Goal: Task Accomplishment & Management: Use online tool/utility

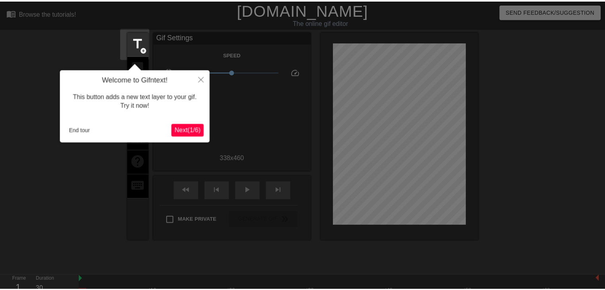
scroll to position [19, 0]
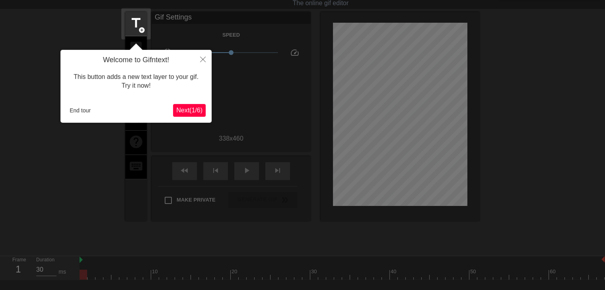
click at [181, 105] on button "Next ( 1 / 6 )" at bounding box center [189, 110] width 33 height 13
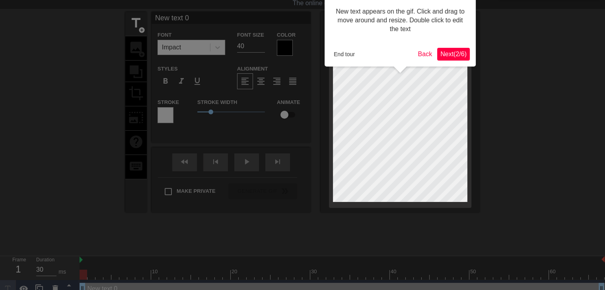
scroll to position [0, 0]
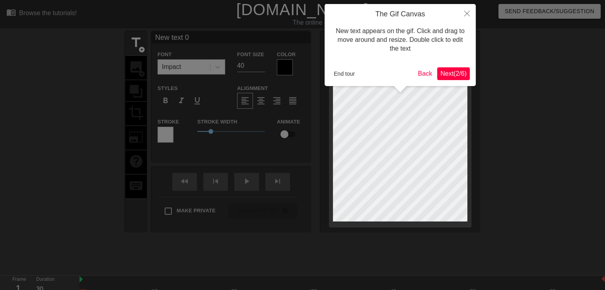
click at [447, 74] on span "Next ( 2 / 6 )" at bounding box center [453, 73] width 26 height 7
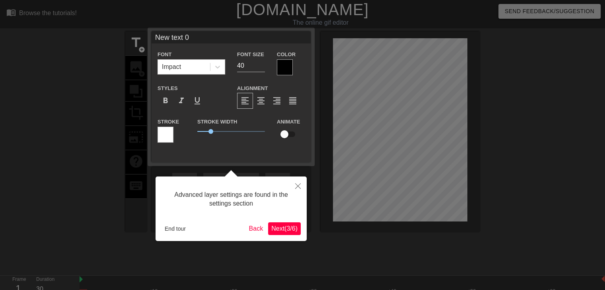
scroll to position [19, 0]
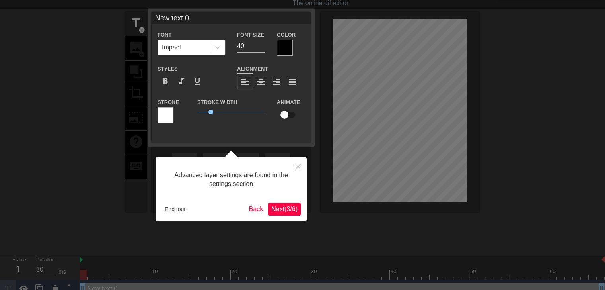
click at [281, 210] on span "Next ( 3 / 6 )" at bounding box center [284, 208] width 26 height 7
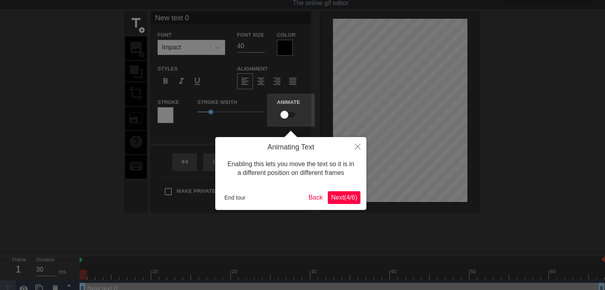
scroll to position [0, 0]
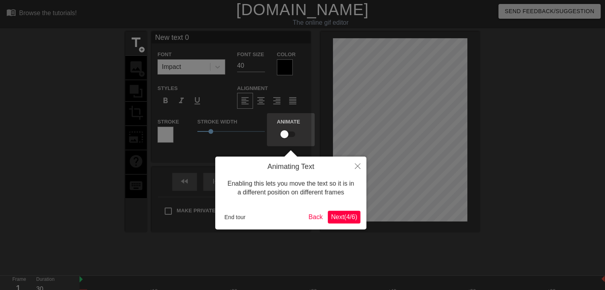
click at [341, 218] on span "Next ( 4 / 6 )" at bounding box center [344, 216] width 26 height 7
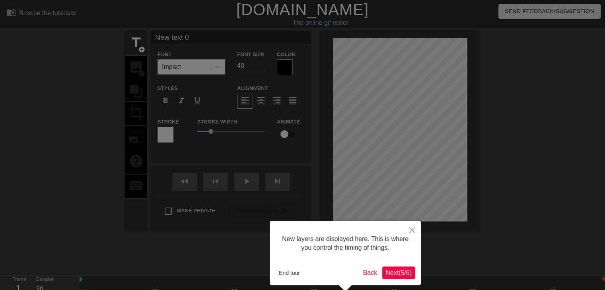
scroll to position [35, 0]
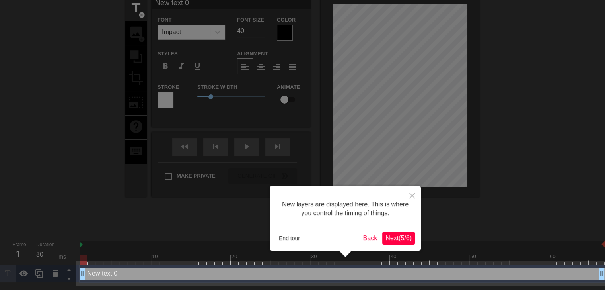
click at [398, 238] on span "Next ( 5 / 6 )" at bounding box center [398, 237] width 26 height 7
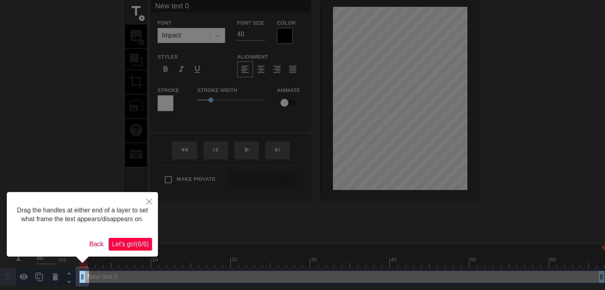
scroll to position [0, 0]
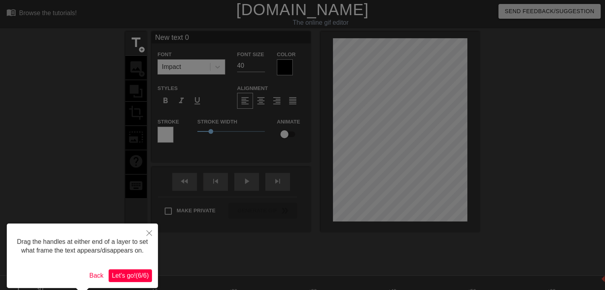
click at [131, 275] on span "Let's go! ( 6 / 6 )" at bounding box center [130, 275] width 37 height 7
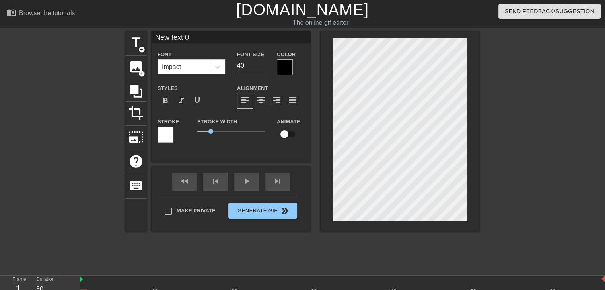
drag, startPoint x: 327, startPoint y: 130, endPoint x: 514, endPoint y: 202, distance: 201.0
click at [514, 202] on div at bounding box center [548, 150] width 119 height 239
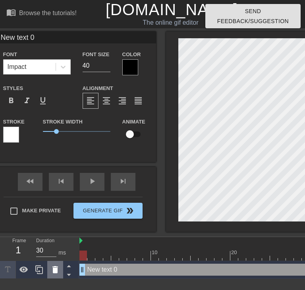
click at [58, 270] on icon at bounding box center [56, 269] width 10 height 10
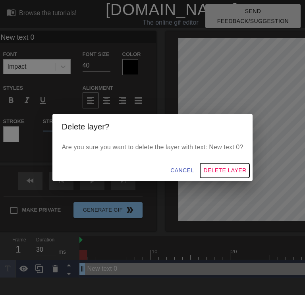
click at [235, 171] on span "Delete Layer" at bounding box center [225, 171] width 43 height 10
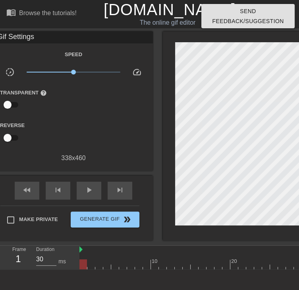
drag, startPoint x: 1, startPoint y: 68, endPoint x: -6, endPoint y: 66, distance: 7.7
click at [0, 66] on html "menu_book Browse the tutorials! [DOMAIN_NAME] The online gif editor Send Feedba…" at bounding box center [149, 169] width 299 height 338
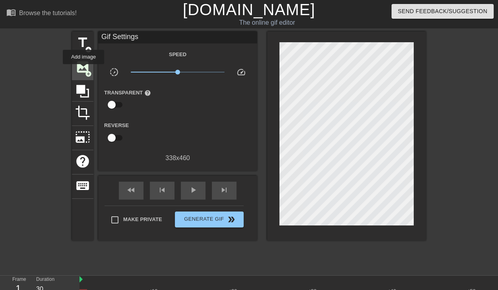
click at [84, 70] on span "image" at bounding box center [82, 66] width 15 height 15
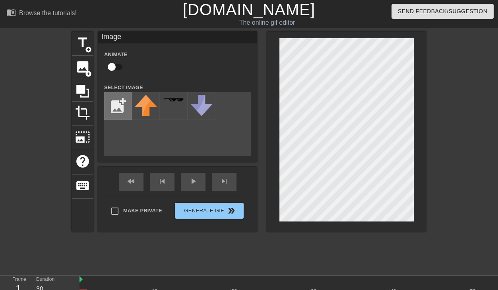
click at [115, 106] on input "file" at bounding box center [118, 105] width 27 height 27
type input "C:\fakepath\Nashatra - Copy.png"
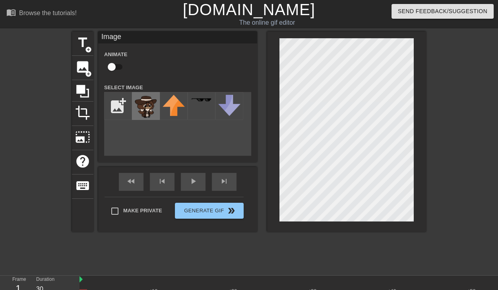
click at [147, 110] on img at bounding box center [146, 106] width 22 height 23
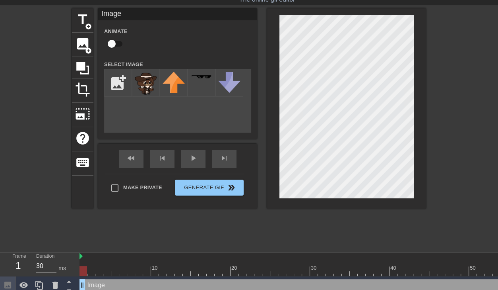
scroll to position [29, 0]
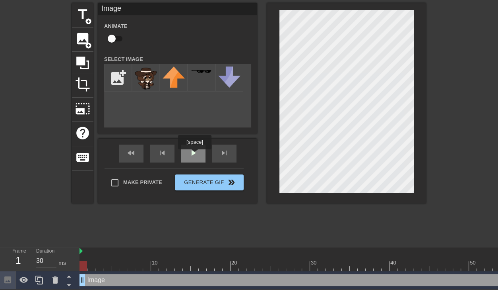
click at [194, 155] on div "play_arrow" at bounding box center [193, 153] width 25 height 18
click at [189, 153] on div "pause" at bounding box center [193, 153] width 25 height 18
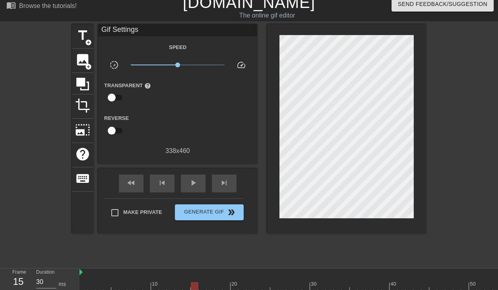
scroll to position [0, 0]
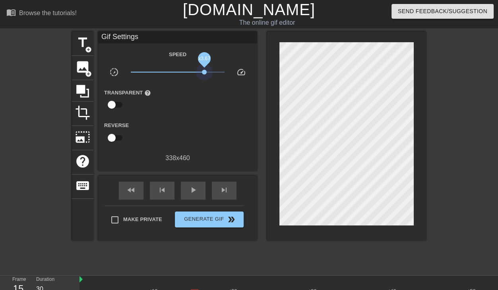
drag, startPoint x: 180, startPoint y: 73, endPoint x: 204, endPoint y: 70, distance: 24.9
click at [204, 70] on span "x3.67" at bounding box center [178, 72] width 94 height 10
click at [189, 191] on span "play_arrow" at bounding box center [194, 190] width 10 height 10
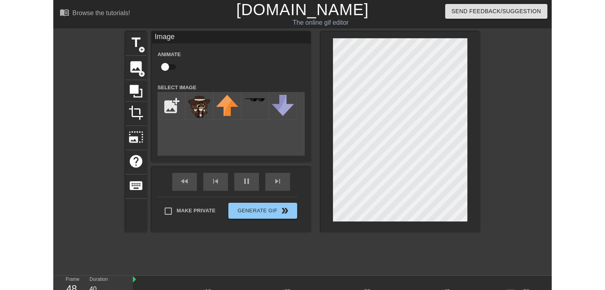
scroll to position [29, 0]
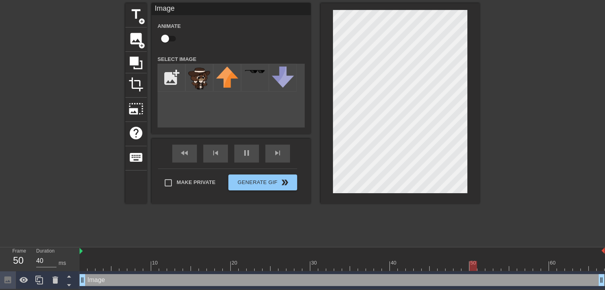
click at [544, 140] on div at bounding box center [548, 122] width 119 height 239
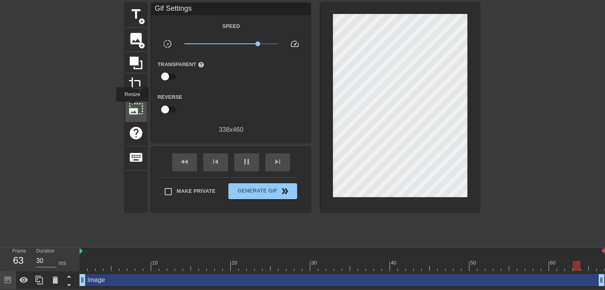
click at [132, 107] on span "photo_size_select_large" at bounding box center [135, 108] width 15 height 15
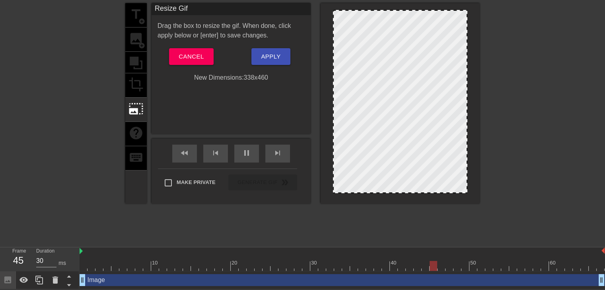
click at [140, 134] on div "title add_circle image add_circle crop photo_size_select_large help keyboard" at bounding box center [135, 103] width 21 height 200
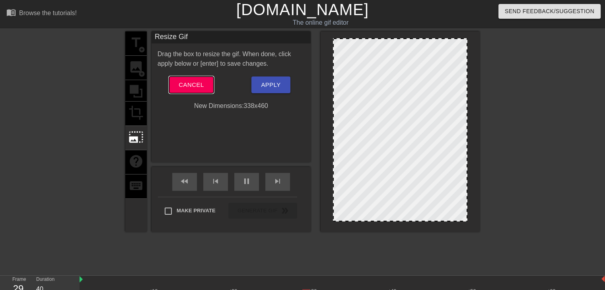
click at [197, 90] on button "Cancel" at bounding box center [191, 84] width 44 height 17
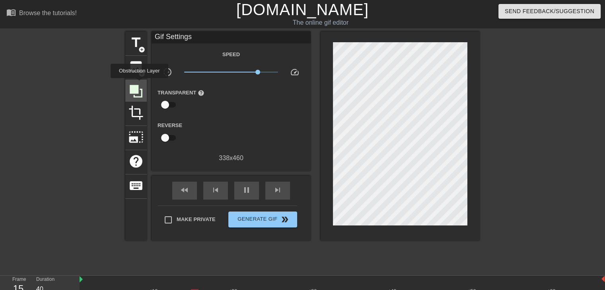
click at [139, 86] on icon at bounding box center [135, 91] width 15 height 15
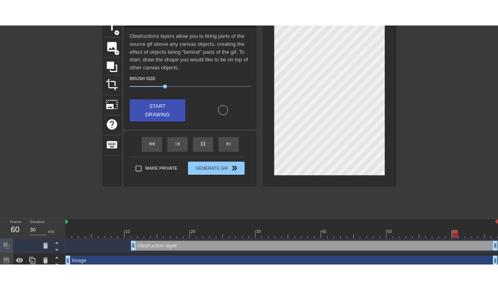
scroll to position [47, 0]
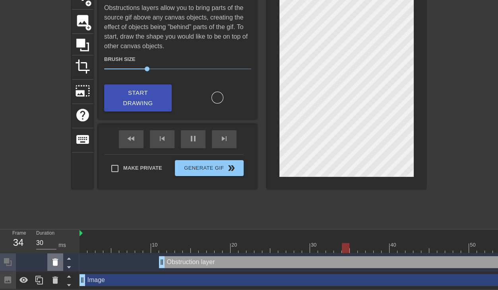
click at [54, 260] on icon at bounding box center [55, 261] width 6 height 7
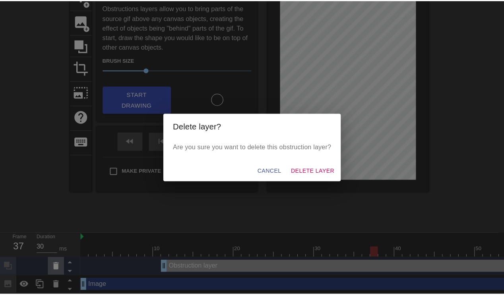
scroll to position [41, 0]
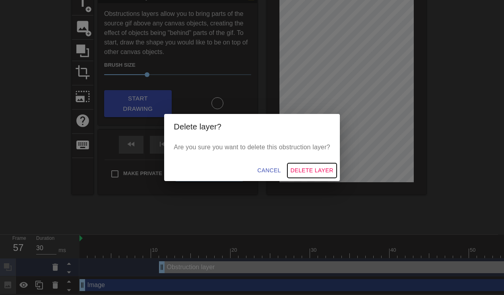
click at [311, 171] on span "Delete Layer" at bounding box center [312, 171] width 43 height 10
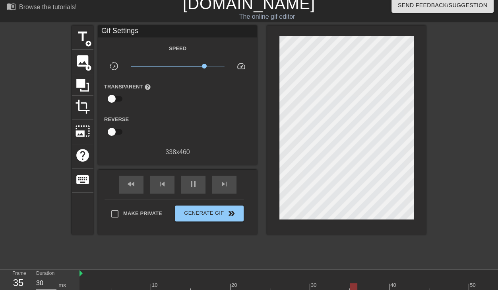
scroll to position [0, 0]
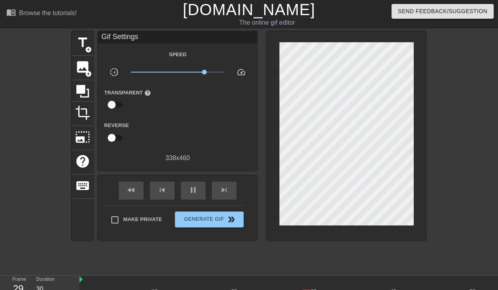
type input "40"
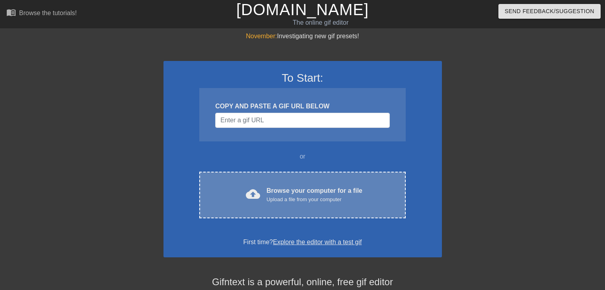
click at [270, 200] on div "Upload a file from your computer" at bounding box center [314, 199] width 96 height 8
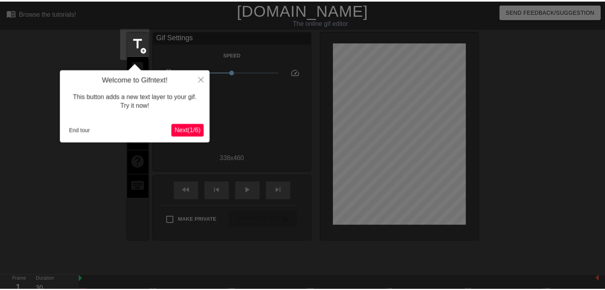
scroll to position [19, 0]
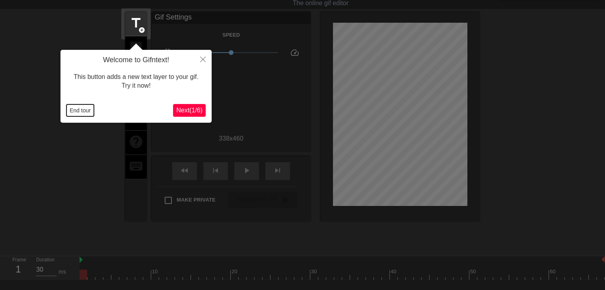
click at [86, 110] on button "End tour" at bounding box center [79, 110] width 27 height 12
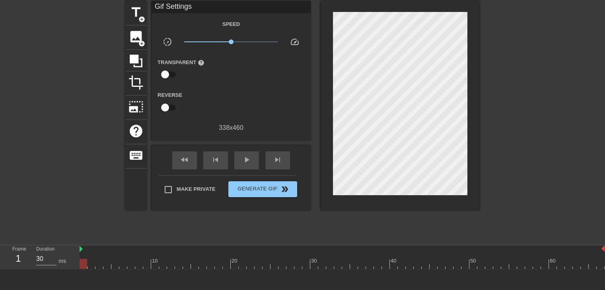
scroll to position [0, 0]
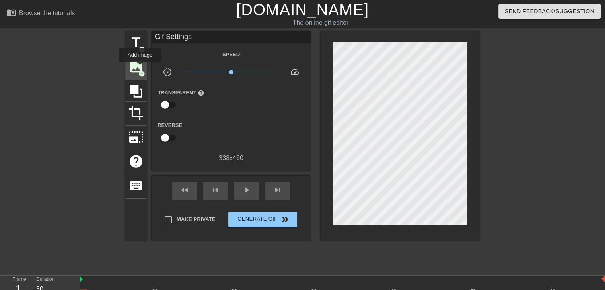
click at [140, 68] on span "image" at bounding box center [135, 66] width 15 height 15
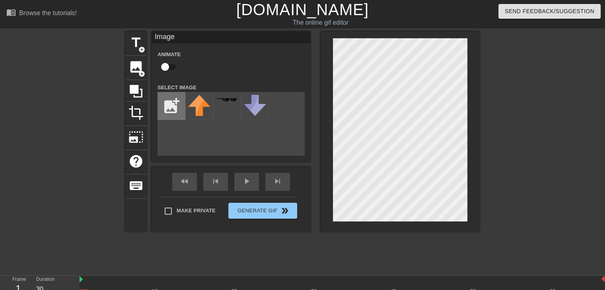
click at [171, 107] on input "file" at bounding box center [171, 105] width 27 height 27
click at [165, 65] on input "checkbox" at bounding box center [164, 66] width 45 height 15
checkbox input "true"
click at [171, 108] on input "file" at bounding box center [171, 105] width 27 height 27
type input "C:\fakepath\Nashatra - Copy.png"
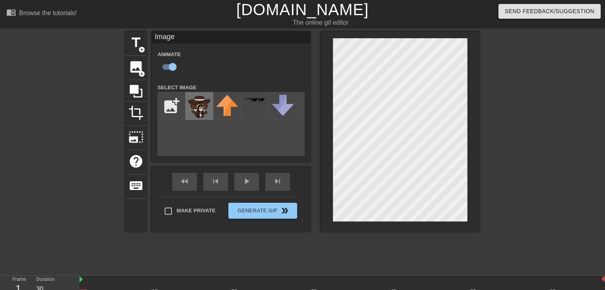
click at [199, 107] on img at bounding box center [199, 106] width 22 height 23
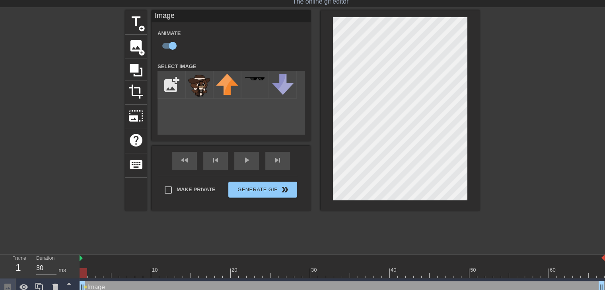
scroll to position [29, 0]
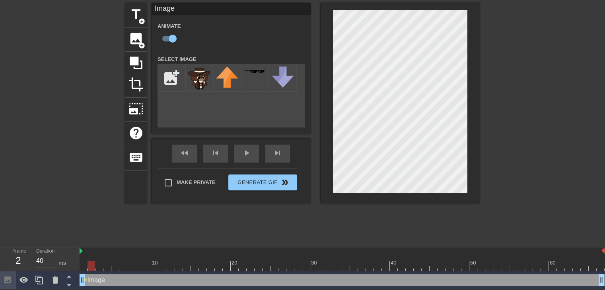
drag, startPoint x: 83, startPoint y: 265, endPoint x: 91, endPoint y: 263, distance: 9.0
click at [91, 263] on div at bounding box center [91, 265] width 8 height 10
type input "30"
drag, startPoint x: 90, startPoint y: 264, endPoint x: 72, endPoint y: 264, distance: 18.3
click at [72, 264] on div "Frame 1 Duration 30 ms 10 20 30 40 50 60 Image drag_handle drag_handle lens" at bounding box center [302, 268] width 605 height 42
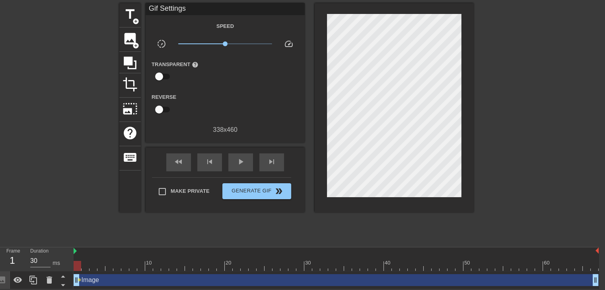
scroll to position [29, 6]
click at [80, 278] on span "lens" at bounding box center [80, 280] width 4 height 4
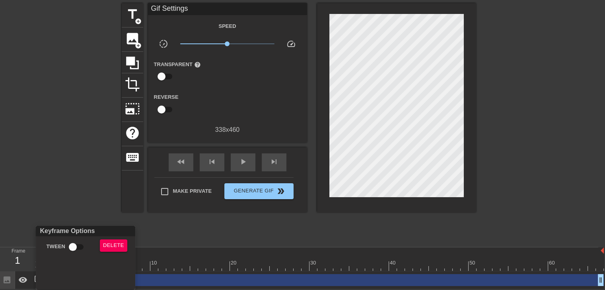
scroll to position [23, 0]
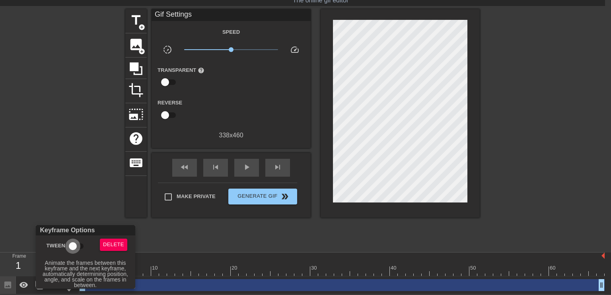
click at [74, 247] on input "Tween" at bounding box center [72, 246] width 45 height 15
checkbox input "true"
click at [74, 163] on div at bounding box center [305, 147] width 611 height 295
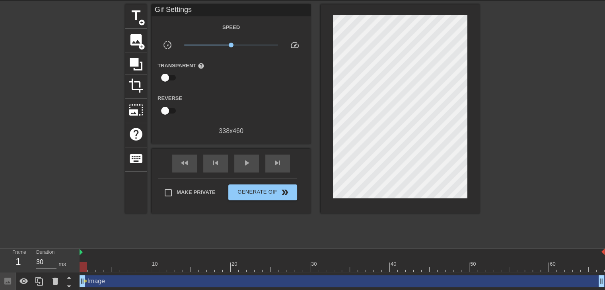
scroll to position [29, 0]
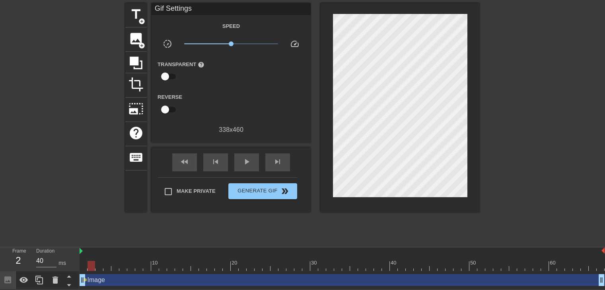
drag, startPoint x: 84, startPoint y: 267, endPoint x: 91, endPoint y: 266, distance: 7.6
click at [91, 266] on div at bounding box center [91, 265] width 8 height 10
drag, startPoint x: 92, startPoint y: 266, endPoint x: 97, endPoint y: 266, distance: 5.6
click at [97, 266] on div at bounding box center [99, 265] width 8 height 10
drag, startPoint x: 97, startPoint y: 266, endPoint x: 106, endPoint y: 265, distance: 8.8
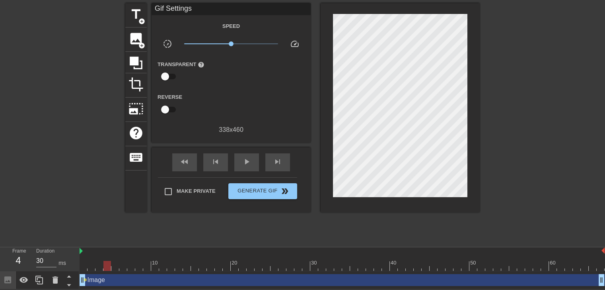
click at [106, 265] on div at bounding box center [107, 265] width 8 height 10
drag, startPoint x: 107, startPoint y: 264, endPoint x: 115, endPoint y: 262, distance: 8.2
click at [115, 262] on div at bounding box center [115, 265] width 8 height 10
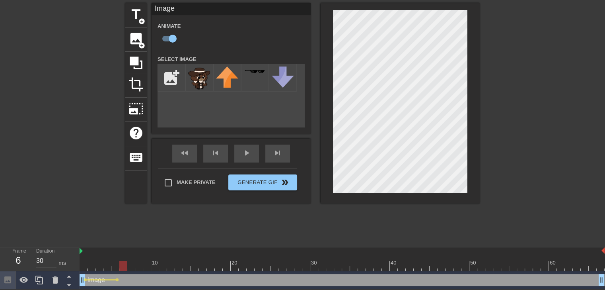
drag, startPoint x: 116, startPoint y: 266, endPoint x: 121, endPoint y: 266, distance: 5.6
click at [121, 266] on div at bounding box center [123, 265] width 8 height 10
drag, startPoint x: 122, startPoint y: 268, endPoint x: 129, endPoint y: 266, distance: 6.6
click at [129, 266] on div at bounding box center [131, 265] width 8 height 10
click at [118, 279] on span "lens" at bounding box center [117, 280] width 4 height 4
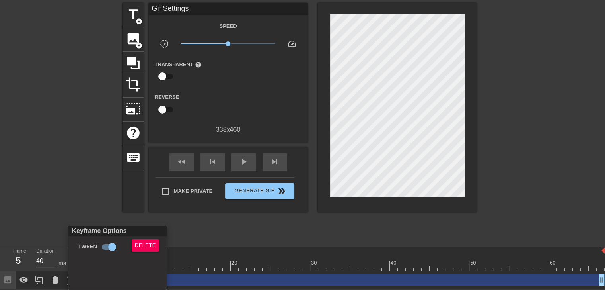
scroll to position [23, 0]
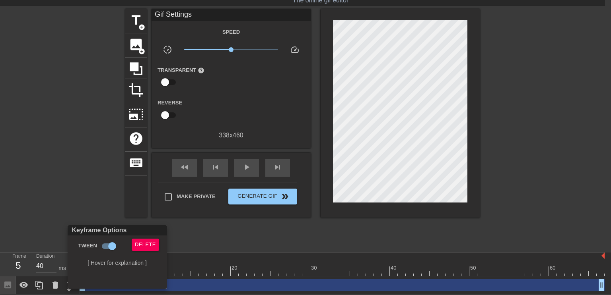
click at [86, 191] on div at bounding box center [305, 147] width 611 height 295
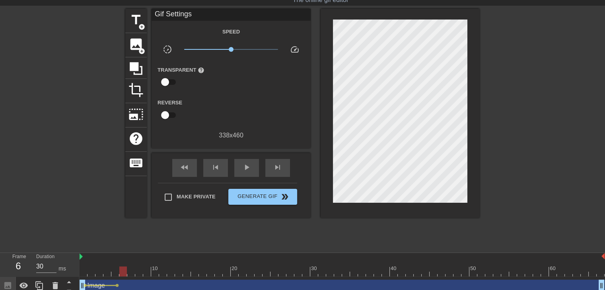
drag, startPoint x: 118, startPoint y: 272, endPoint x: 122, endPoint y: 272, distance: 4.8
click at [122, 272] on div at bounding box center [123, 271] width 8 height 10
drag, startPoint x: 122, startPoint y: 272, endPoint x: 130, endPoint y: 271, distance: 7.2
click at [130, 271] on div at bounding box center [131, 271] width 8 height 10
drag, startPoint x: 130, startPoint y: 271, endPoint x: 139, endPoint y: 269, distance: 9.4
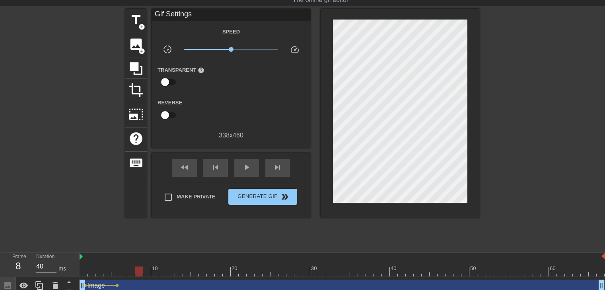
click at [139, 269] on div at bounding box center [139, 271] width 8 height 10
drag, startPoint x: 139, startPoint y: 269, endPoint x: 145, endPoint y: 269, distance: 6.4
click at [145, 269] on div at bounding box center [147, 271] width 8 height 10
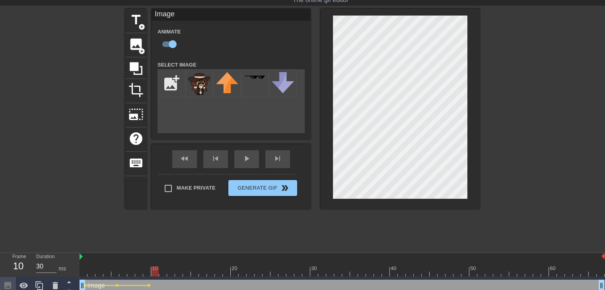
drag, startPoint x: 150, startPoint y: 270, endPoint x: 155, endPoint y: 270, distance: 5.2
click at [155, 270] on div at bounding box center [155, 271] width 8 height 10
drag, startPoint x: 156, startPoint y: 270, endPoint x: 162, endPoint y: 270, distance: 6.8
click at [162, 270] on div at bounding box center [163, 271] width 8 height 10
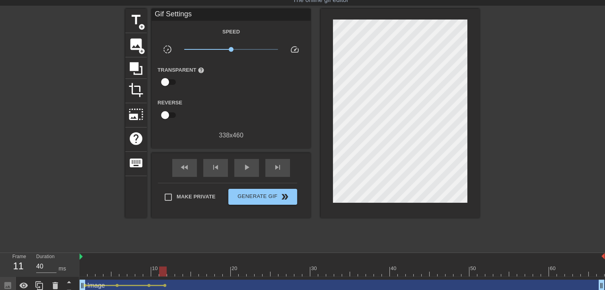
drag, startPoint x: 163, startPoint y: 285, endPoint x: 68, endPoint y: 216, distance: 117.3
click at [66, 214] on div at bounding box center [55, 128] width 119 height 239
drag, startPoint x: 161, startPoint y: 273, endPoint x: 94, endPoint y: 273, distance: 67.2
click at [94, 273] on div at bounding box center [91, 271] width 8 height 10
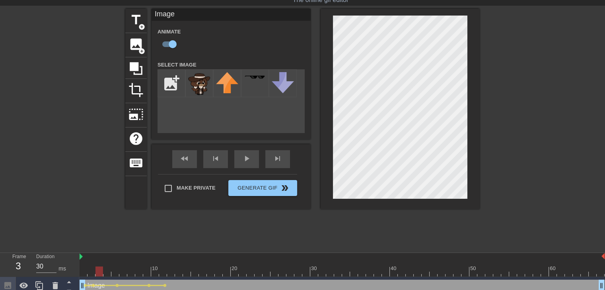
drag, startPoint x: 92, startPoint y: 272, endPoint x: 99, endPoint y: 272, distance: 6.4
click at [99, 272] on div at bounding box center [99, 271] width 8 height 10
drag, startPoint x: 98, startPoint y: 271, endPoint x: 103, endPoint y: 271, distance: 5.2
click at [103, 271] on div at bounding box center [107, 271] width 8 height 10
drag, startPoint x: 107, startPoint y: 272, endPoint x: 114, endPoint y: 272, distance: 7.2
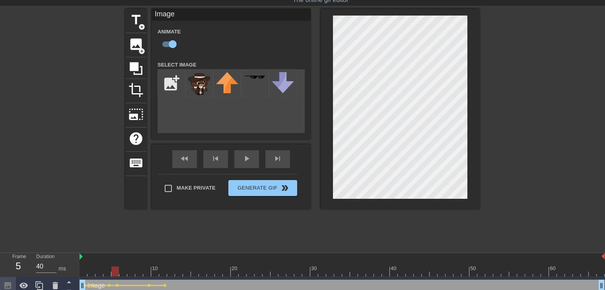
click at [114, 272] on div at bounding box center [115, 271] width 8 height 10
drag, startPoint x: 114, startPoint y: 272, endPoint x: 121, endPoint y: 271, distance: 6.8
click at [121, 271] on div at bounding box center [123, 271] width 8 height 10
drag, startPoint x: 125, startPoint y: 272, endPoint x: 132, endPoint y: 270, distance: 7.3
click at [132, 270] on div at bounding box center [131, 271] width 8 height 10
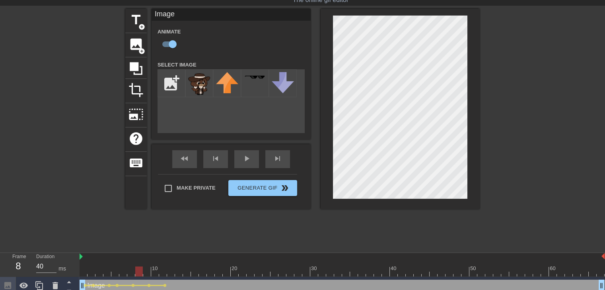
drag, startPoint x: 132, startPoint y: 272, endPoint x: 137, endPoint y: 272, distance: 4.8
click at [137, 272] on div at bounding box center [139, 271] width 8 height 10
drag, startPoint x: 137, startPoint y: 272, endPoint x: 143, endPoint y: 272, distance: 6.4
click at [143, 272] on div at bounding box center [147, 271] width 8 height 10
drag, startPoint x: 148, startPoint y: 272, endPoint x: 154, endPoint y: 272, distance: 5.6
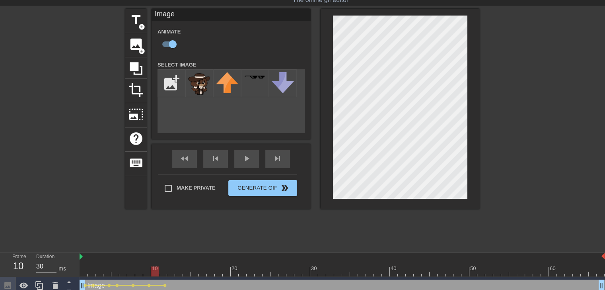
click at [154, 272] on div at bounding box center [155, 271] width 8 height 10
drag, startPoint x: 152, startPoint y: 273, endPoint x: 160, endPoint y: 270, distance: 8.9
click at [160, 270] on div at bounding box center [163, 271] width 8 height 10
drag, startPoint x: 164, startPoint y: 271, endPoint x: 169, endPoint y: 271, distance: 4.4
click at [169, 271] on div at bounding box center [171, 271] width 8 height 10
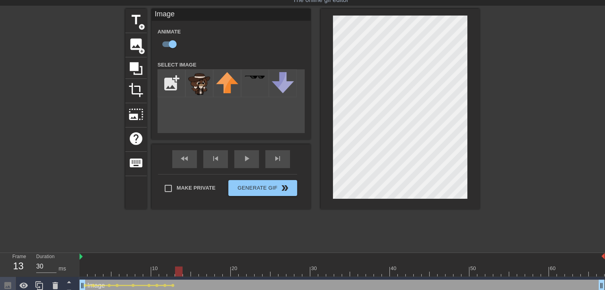
click at [175, 270] on div at bounding box center [179, 271] width 8 height 10
drag, startPoint x: 180, startPoint y: 274, endPoint x: 185, endPoint y: 273, distance: 4.9
click at [185, 273] on div at bounding box center [187, 271] width 8 height 10
drag, startPoint x: 185, startPoint y: 270, endPoint x: 192, endPoint y: 268, distance: 7.7
click at [192, 268] on div at bounding box center [195, 271] width 8 height 10
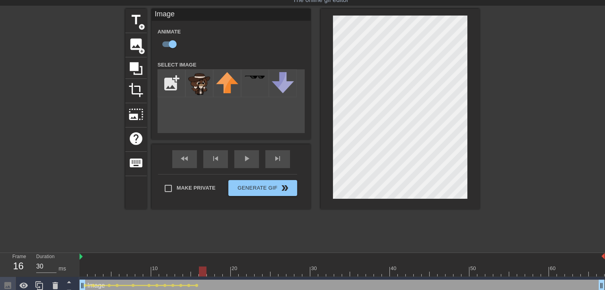
drag, startPoint x: 196, startPoint y: 272, endPoint x: 201, endPoint y: 271, distance: 5.6
click at [201, 271] on div at bounding box center [203, 271] width 8 height 10
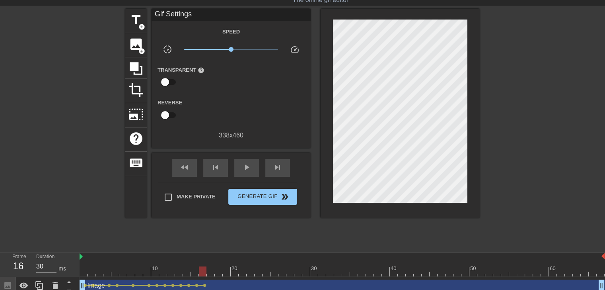
click at [83, 196] on div at bounding box center [55, 128] width 119 height 239
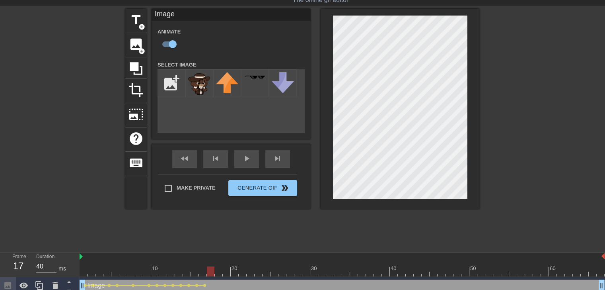
drag, startPoint x: 203, startPoint y: 271, endPoint x: 208, endPoint y: 271, distance: 4.8
click at [208, 271] on div at bounding box center [211, 271] width 8 height 10
drag, startPoint x: 210, startPoint y: 274, endPoint x: 216, endPoint y: 273, distance: 5.7
click at [216, 273] on div at bounding box center [219, 271] width 8 height 10
drag, startPoint x: 217, startPoint y: 273, endPoint x: 225, endPoint y: 271, distance: 8.1
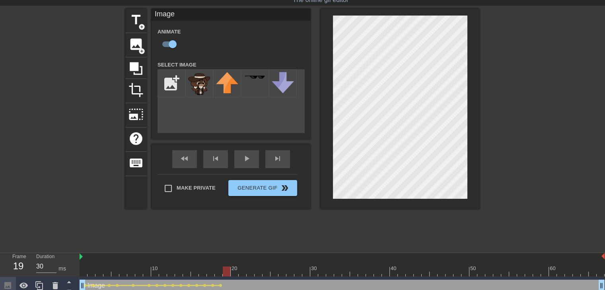
click at [225, 271] on div at bounding box center [227, 271] width 8 height 10
drag, startPoint x: 226, startPoint y: 272, endPoint x: 232, endPoint y: 271, distance: 6.0
click at [232, 271] on div at bounding box center [235, 271] width 8 height 10
click at [239, 270] on div at bounding box center [243, 271] width 8 height 10
click at [249, 272] on div at bounding box center [251, 271] width 8 height 10
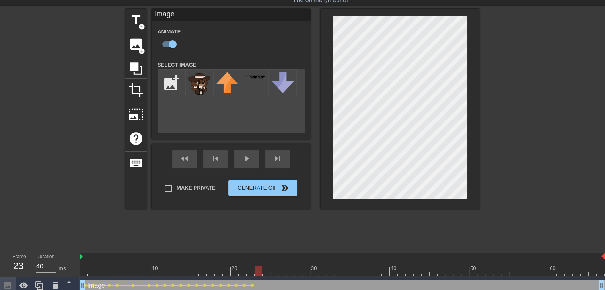
drag, startPoint x: 251, startPoint y: 271, endPoint x: 256, endPoint y: 270, distance: 5.6
click at [256, 270] on div at bounding box center [259, 271] width 8 height 10
drag, startPoint x: 258, startPoint y: 271, endPoint x: 263, endPoint y: 270, distance: 5.6
click at [263, 270] on div at bounding box center [266, 271] width 8 height 10
drag, startPoint x: 266, startPoint y: 273, endPoint x: 272, endPoint y: 271, distance: 6.4
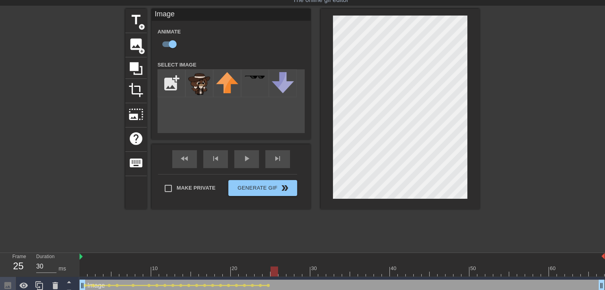
click at [272, 271] on div at bounding box center [274, 271] width 8 height 10
drag, startPoint x: 274, startPoint y: 268, endPoint x: 281, endPoint y: 267, distance: 6.4
click at [281, 267] on div at bounding box center [282, 271] width 8 height 10
click at [289, 269] on div at bounding box center [290, 271] width 8 height 10
drag, startPoint x: 289, startPoint y: 269, endPoint x: 285, endPoint y: 270, distance: 4.4
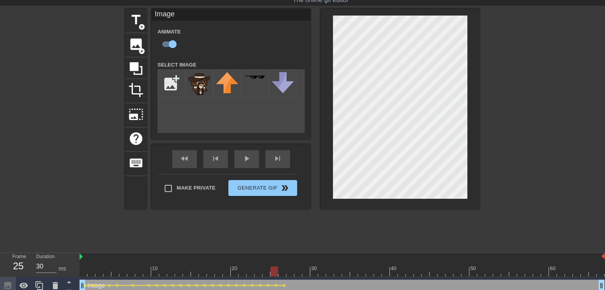
click at [285, 270] on div at bounding box center [342, 271] width 525 height 10
drag, startPoint x: 276, startPoint y: 270, endPoint x: 280, endPoint y: 270, distance: 4.4
click at [280, 270] on div at bounding box center [282, 271] width 8 height 10
click at [287, 270] on div at bounding box center [290, 271] width 8 height 10
drag, startPoint x: 290, startPoint y: 272, endPoint x: 295, endPoint y: 271, distance: 4.8
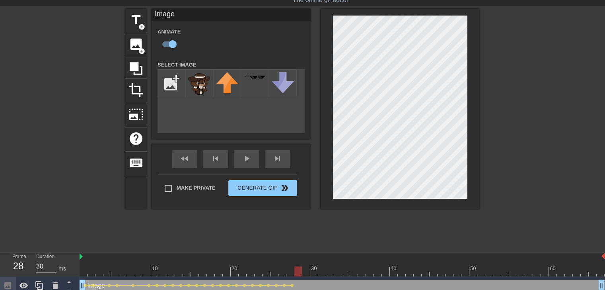
click at [295, 271] on div at bounding box center [298, 271] width 8 height 10
drag, startPoint x: 297, startPoint y: 272, endPoint x: 305, endPoint y: 271, distance: 7.7
click at [305, 271] on div at bounding box center [306, 271] width 8 height 10
drag, startPoint x: 305, startPoint y: 270, endPoint x: 311, endPoint y: 270, distance: 6.0
click at [311, 270] on div at bounding box center [314, 271] width 8 height 10
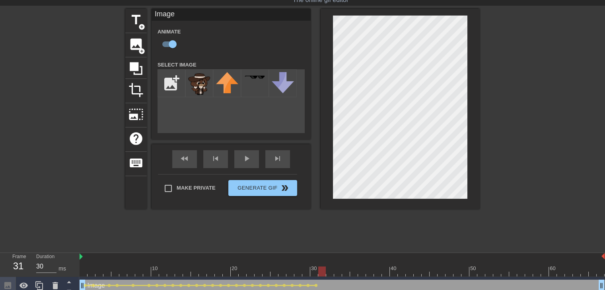
drag, startPoint x: 316, startPoint y: 272, endPoint x: 321, endPoint y: 271, distance: 5.2
click at [321, 271] on div at bounding box center [322, 271] width 8 height 10
click at [329, 270] on div at bounding box center [330, 271] width 8 height 10
drag, startPoint x: 329, startPoint y: 270, endPoint x: 333, endPoint y: 269, distance: 4.8
click at [333, 269] on div at bounding box center [330, 271] width 8 height 10
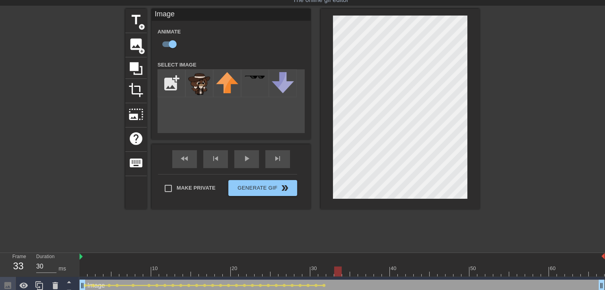
click at [336, 271] on div at bounding box center [338, 271] width 8 height 10
drag, startPoint x: 336, startPoint y: 271, endPoint x: 371, endPoint y: 219, distance: 63.0
click at [344, 269] on div at bounding box center [346, 271] width 8 height 10
drag, startPoint x: 347, startPoint y: 270, endPoint x: 357, endPoint y: 269, distance: 10.5
click at [357, 269] on div at bounding box center [354, 271] width 8 height 10
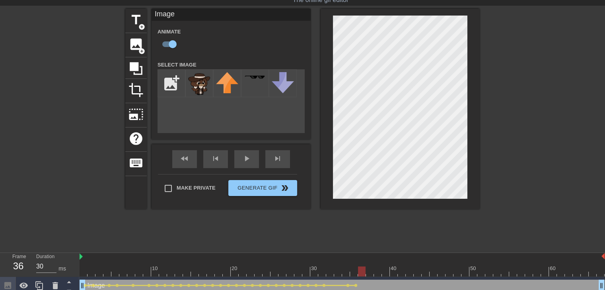
drag, startPoint x: 355, startPoint y: 272, endPoint x: 359, endPoint y: 271, distance: 4.4
click at [359, 271] on div at bounding box center [362, 271] width 8 height 10
drag, startPoint x: 363, startPoint y: 269, endPoint x: 367, endPoint y: 268, distance: 4.0
click at [367, 268] on div at bounding box center [370, 271] width 8 height 10
drag, startPoint x: 371, startPoint y: 271, endPoint x: 375, endPoint y: 270, distance: 4.4
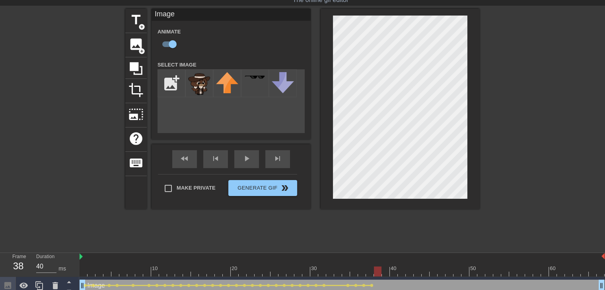
click at [375, 270] on div at bounding box center [378, 271] width 8 height 10
drag, startPoint x: 379, startPoint y: 272, endPoint x: 384, endPoint y: 272, distance: 5.2
click at [384, 272] on div at bounding box center [386, 271] width 8 height 10
click at [391, 272] on div at bounding box center [394, 271] width 8 height 10
click at [399, 269] on div at bounding box center [402, 271] width 8 height 10
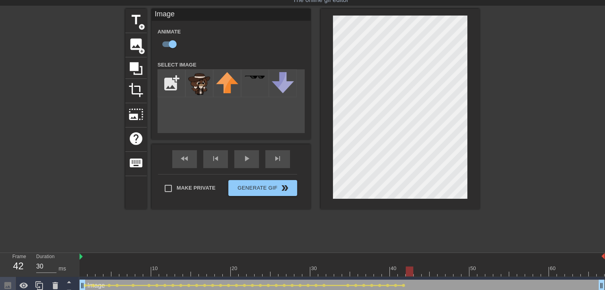
drag, startPoint x: 402, startPoint y: 272, endPoint x: 406, endPoint y: 271, distance: 4.4
click at [406, 271] on div at bounding box center [410, 271] width 8 height 10
click at [415, 268] on div at bounding box center [418, 271] width 8 height 10
drag, startPoint x: 416, startPoint y: 268, endPoint x: 422, endPoint y: 268, distance: 6.0
click at [422, 268] on div at bounding box center [426, 271] width 8 height 10
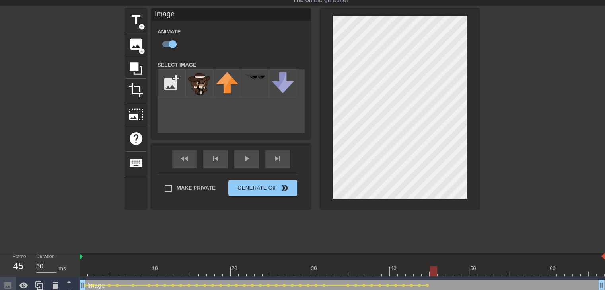
drag, startPoint x: 427, startPoint y: 269, endPoint x: 434, endPoint y: 269, distance: 7.2
click at [434, 269] on div at bounding box center [434, 271] width 8 height 10
click at [439, 272] on div at bounding box center [441, 271] width 8 height 10
drag, startPoint x: 443, startPoint y: 270, endPoint x: 447, endPoint y: 270, distance: 4.4
click at [447, 270] on div at bounding box center [449, 271] width 8 height 10
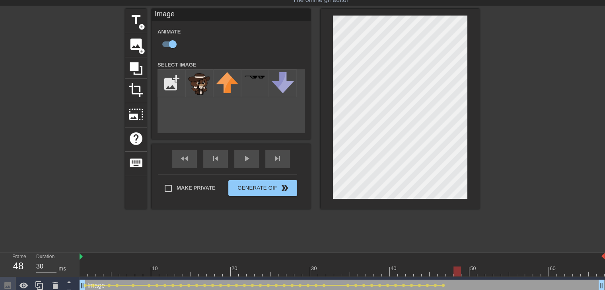
click at [455, 272] on div at bounding box center [457, 271] width 8 height 10
drag, startPoint x: 457, startPoint y: 271, endPoint x: 468, endPoint y: 270, distance: 10.4
click at [468, 270] on div at bounding box center [465, 271] width 8 height 10
drag, startPoint x: 466, startPoint y: 269, endPoint x: 472, endPoint y: 269, distance: 5.6
click at [472, 269] on div at bounding box center [473, 271] width 8 height 10
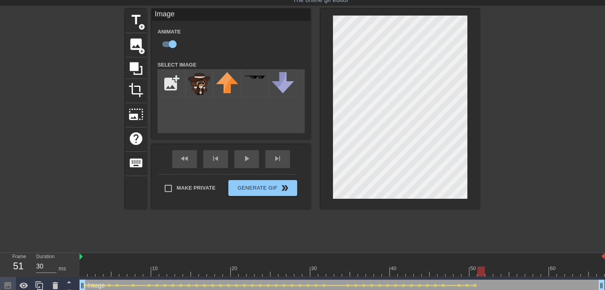
drag, startPoint x: 472, startPoint y: 272, endPoint x: 478, endPoint y: 271, distance: 6.0
click at [478, 271] on div at bounding box center [481, 271] width 8 height 10
drag, startPoint x: 482, startPoint y: 272, endPoint x: 488, endPoint y: 272, distance: 5.6
click at [488, 272] on div at bounding box center [489, 271] width 8 height 10
drag, startPoint x: 489, startPoint y: 272, endPoint x: 495, endPoint y: 272, distance: 6.0
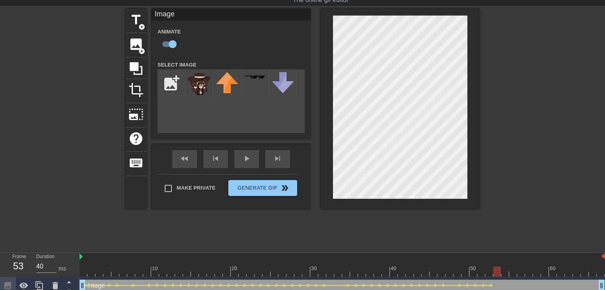
click at [495, 272] on div at bounding box center [497, 271] width 8 height 10
click at [503, 273] on div at bounding box center [505, 271] width 8 height 10
drag, startPoint x: 503, startPoint y: 273, endPoint x: 510, endPoint y: 272, distance: 6.8
click at [510, 272] on div at bounding box center [513, 271] width 8 height 10
drag, startPoint x: 514, startPoint y: 270, endPoint x: 521, endPoint y: 269, distance: 7.2
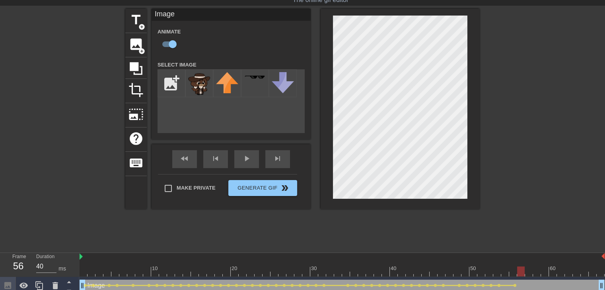
click at [521, 269] on div at bounding box center [521, 271] width 8 height 10
drag, startPoint x: 523, startPoint y: 273, endPoint x: 528, endPoint y: 272, distance: 5.6
click at [528, 272] on div at bounding box center [529, 271] width 8 height 10
drag, startPoint x: 531, startPoint y: 271, endPoint x: 535, endPoint y: 271, distance: 4.4
click at [535, 271] on div at bounding box center [537, 271] width 8 height 10
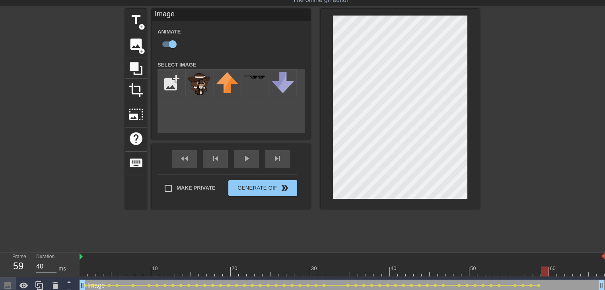
drag, startPoint x: 538, startPoint y: 270, endPoint x: 544, endPoint y: 270, distance: 6.0
click at [544, 270] on div at bounding box center [545, 271] width 8 height 10
drag, startPoint x: 546, startPoint y: 272, endPoint x: 552, endPoint y: 272, distance: 5.2
click at [552, 272] on div at bounding box center [553, 271] width 8 height 10
drag, startPoint x: 554, startPoint y: 270, endPoint x: 558, endPoint y: 270, distance: 4.8
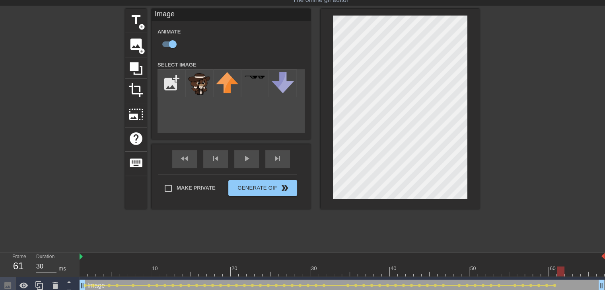
click at [558, 270] on div at bounding box center [561, 271] width 8 height 10
drag, startPoint x: 561, startPoint y: 270, endPoint x: 567, endPoint y: 270, distance: 6.0
click at [567, 270] on div at bounding box center [569, 271] width 8 height 10
drag, startPoint x: 569, startPoint y: 269, endPoint x: 574, endPoint y: 269, distance: 5.2
click at [574, 269] on div at bounding box center [577, 271] width 8 height 10
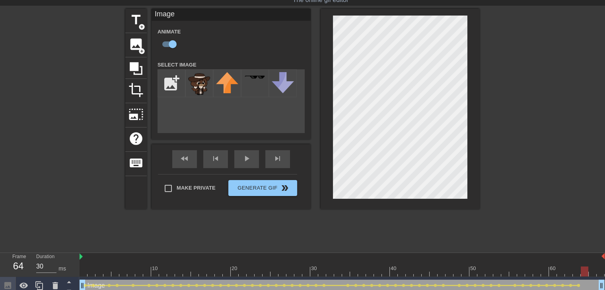
drag, startPoint x: 580, startPoint y: 271, endPoint x: 584, endPoint y: 271, distance: 4.0
click at [584, 271] on div at bounding box center [585, 271] width 8 height 10
drag, startPoint x: 585, startPoint y: 270, endPoint x: 590, endPoint y: 270, distance: 4.8
click at [590, 270] on div at bounding box center [593, 271] width 8 height 10
click at [598, 273] on div at bounding box center [601, 271] width 8 height 10
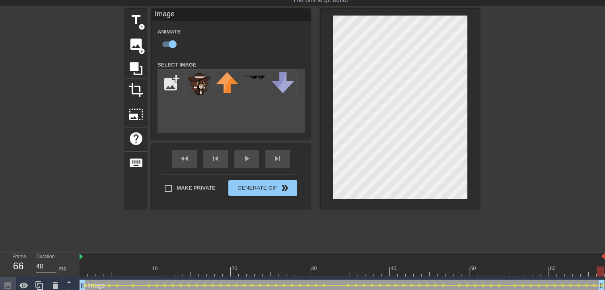
click at [233, 160] on div "fast_rewind skip_previous play_arrow skip_next" at bounding box center [231, 159] width 130 height 30
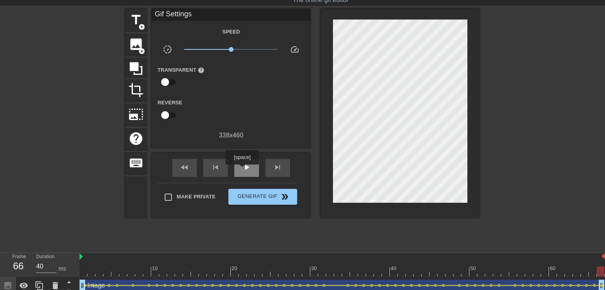
click at [242, 170] on span "play_arrow" at bounding box center [247, 167] width 10 height 10
click at [242, 170] on span "pause" at bounding box center [247, 167] width 10 height 10
type input "40"
click at [132, 24] on span "title" at bounding box center [135, 19] width 15 height 15
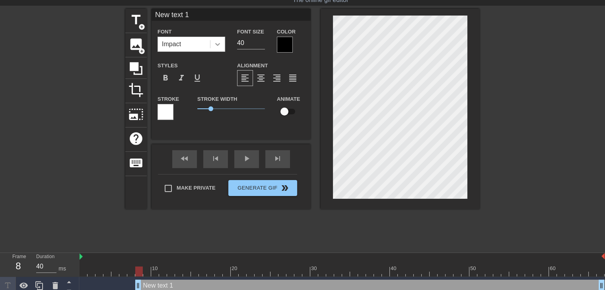
click at [216, 41] on icon at bounding box center [218, 44] width 8 height 8
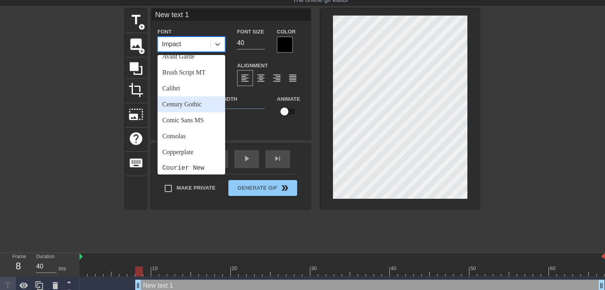
scroll to position [80, 0]
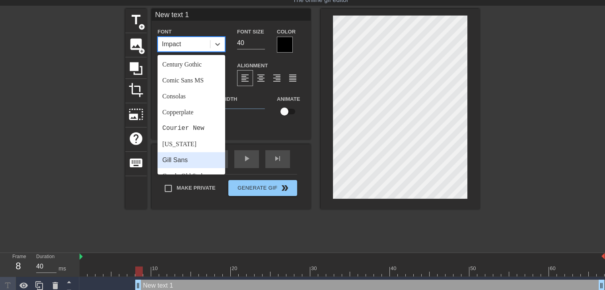
click at [188, 166] on div "Gill Sans" at bounding box center [191, 160] width 68 height 16
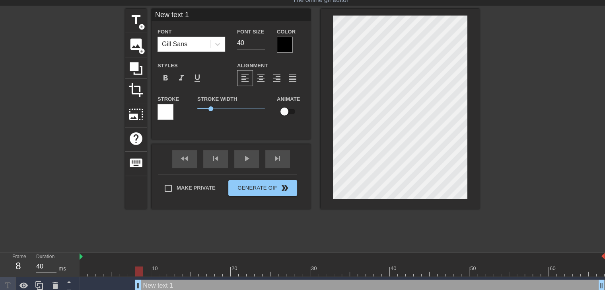
click at [288, 45] on div at bounding box center [285, 45] width 16 height 16
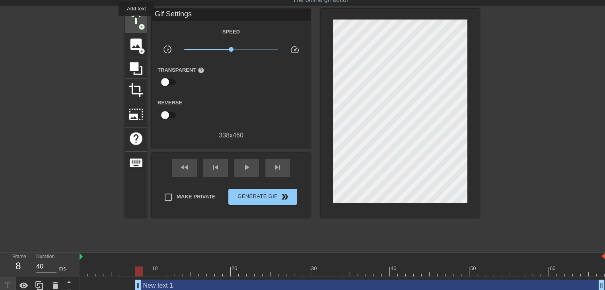
click at [136, 21] on span "title" at bounding box center [135, 19] width 15 height 15
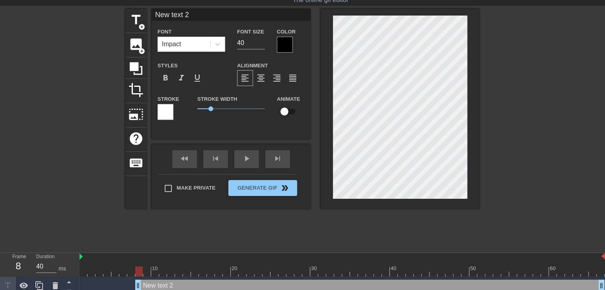
scroll to position [2, 1]
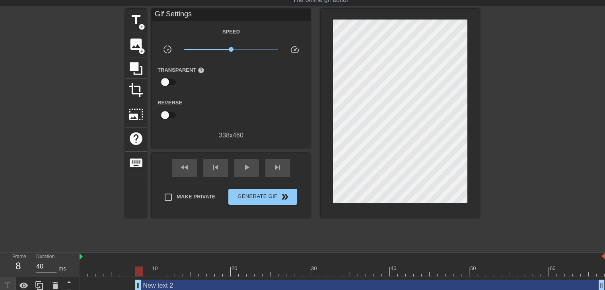
drag, startPoint x: 328, startPoint y: 73, endPoint x: 194, endPoint y: 229, distance: 205.6
click at [194, 229] on div "title add_circle image add_circle crop photo_size_select_large help keyboard Gi…" at bounding box center [302, 128] width 354 height 239
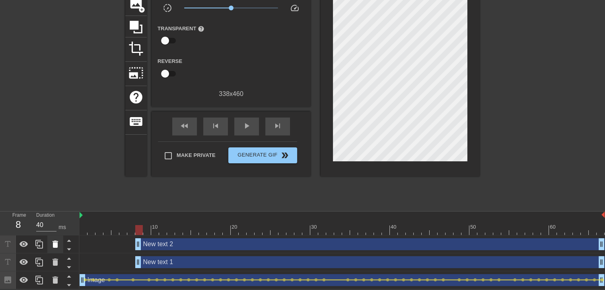
click at [55, 245] on icon at bounding box center [55, 243] width 6 height 7
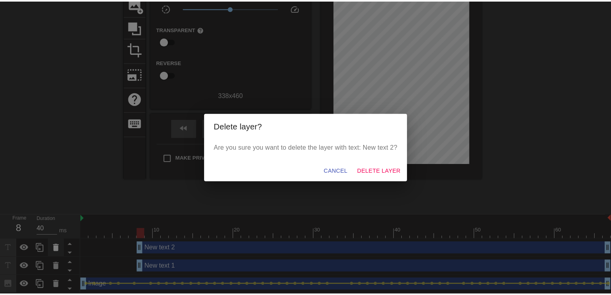
scroll to position [58, 0]
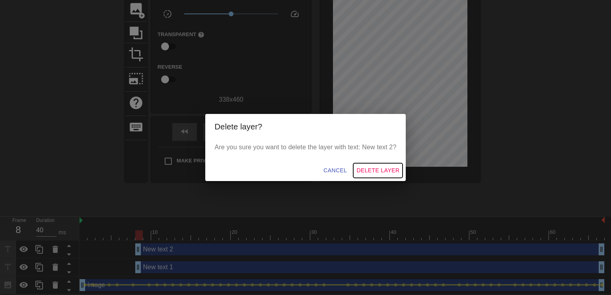
click at [366, 173] on span "Delete Layer" at bounding box center [377, 171] width 43 height 10
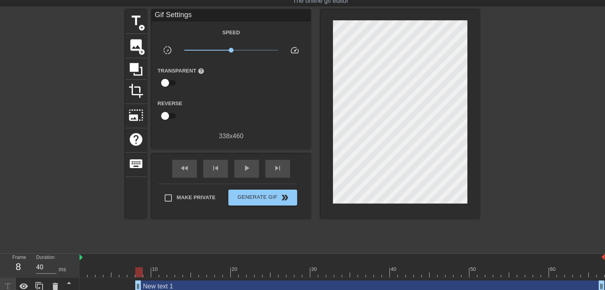
scroll to position [0, 0]
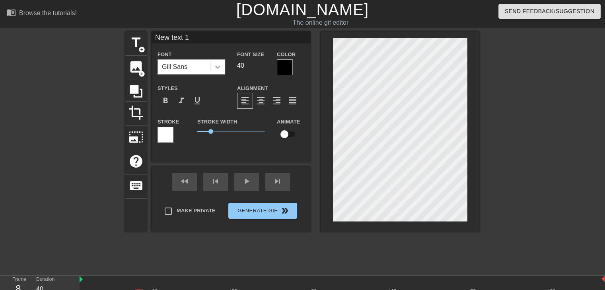
click at [215, 65] on icon at bounding box center [218, 67] width 8 height 8
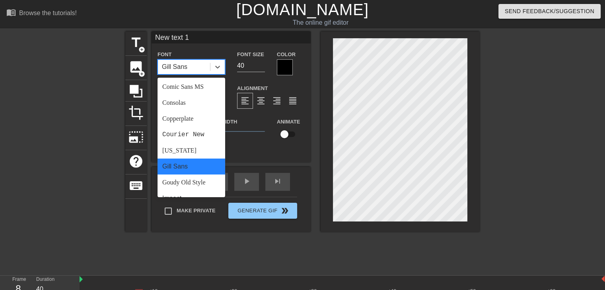
scroll to position [65, 0]
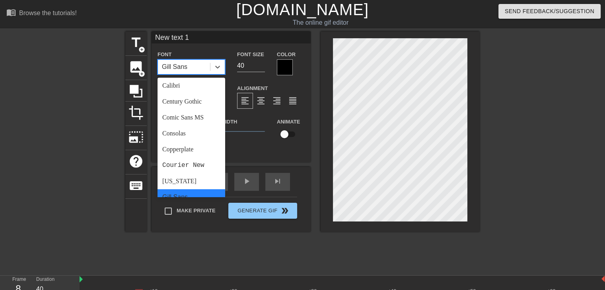
click at [193, 65] on div "Gill Sans" at bounding box center [184, 67] width 52 height 14
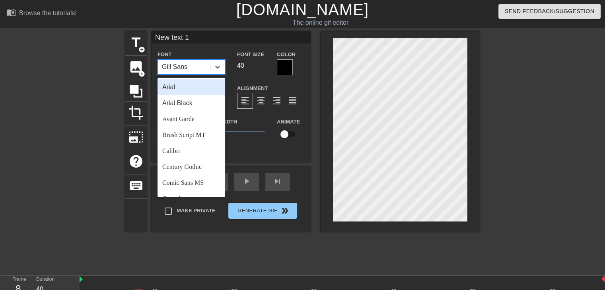
click at [179, 67] on div "Gill Sans" at bounding box center [174, 67] width 25 height 10
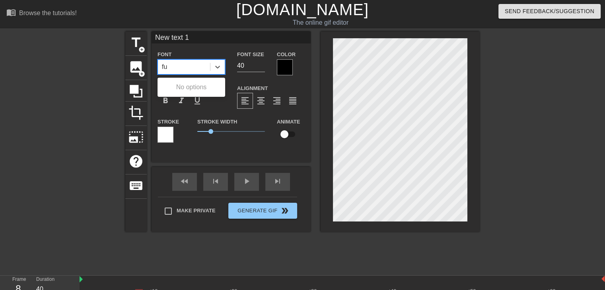
type input "f"
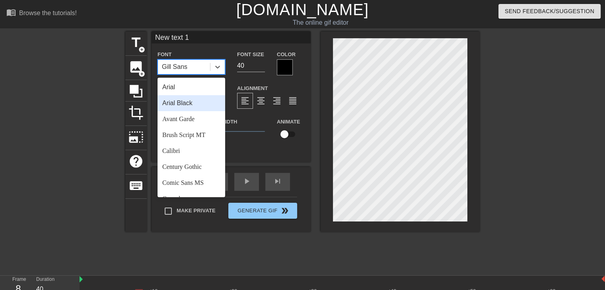
click at [181, 108] on div "Arial Black" at bounding box center [191, 103] width 68 height 16
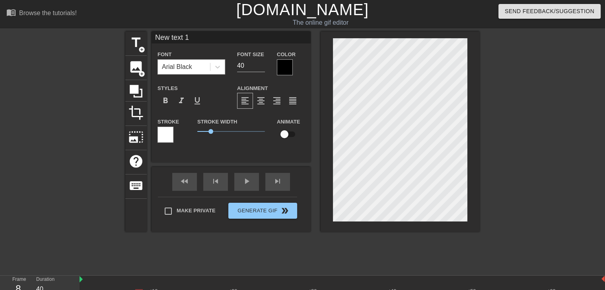
click at [164, 134] on div at bounding box center [165, 134] width 16 height 16
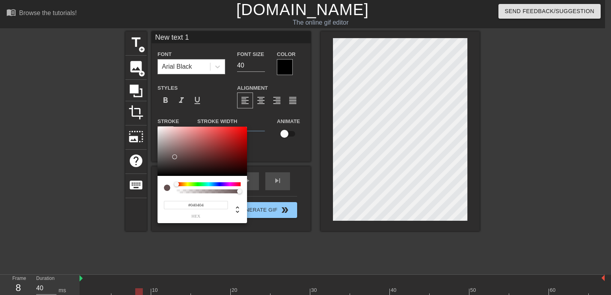
type input "#000000"
drag, startPoint x: 180, startPoint y: 154, endPoint x: 148, endPoint y: 181, distance: 42.0
click at [148, 181] on div "#000000 hex" at bounding box center [305, 147] width 611 height 295
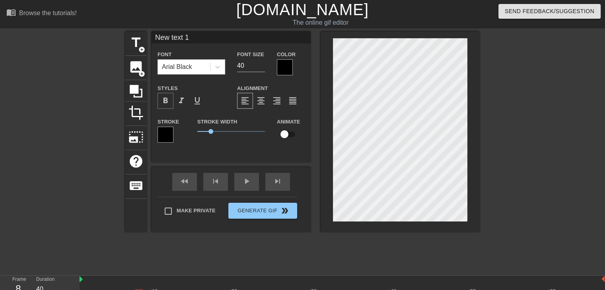
click at [164, 103] on span "format_bold" at bounding box center [166, 101] width 10 height 10
drag, startPoint x: 210, startPoint y: 130, endPoint x: 179, endPoint y: 134, distance: 31.4
click at [179, 134] on div "Stroke Stroke Width 0 Animate" at bounding box center [231, 133] width 159 height 33
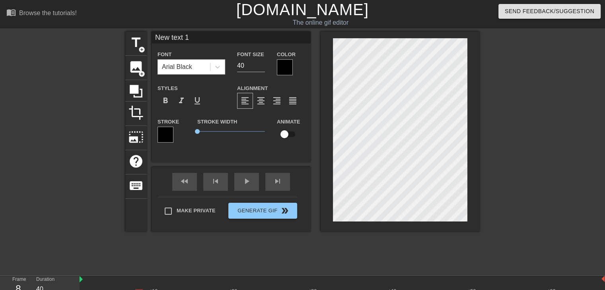
type input "New text"
type textarea "New text"
type input "New text"
type textarea "New text"
type input "New tex"
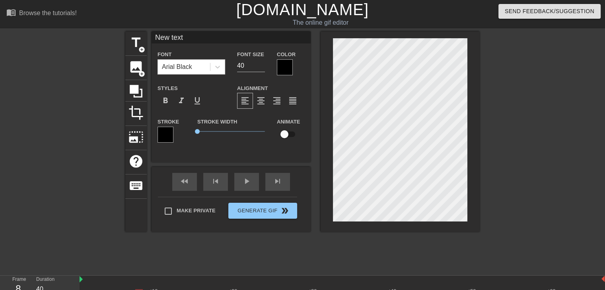
type textarea "New tex"
type input "New te"
type textarea "New te"
type input "New t"
type textarea "New t"
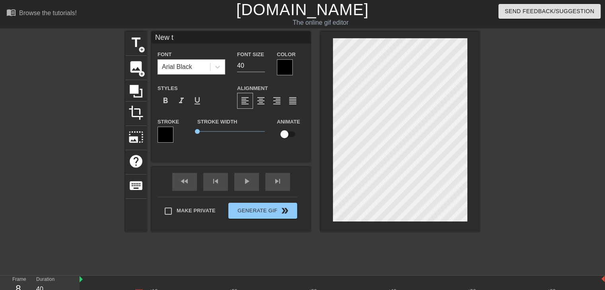
type input "New"
type textarea "New"
type input "New"
type textarea "New"
type input "Ne"
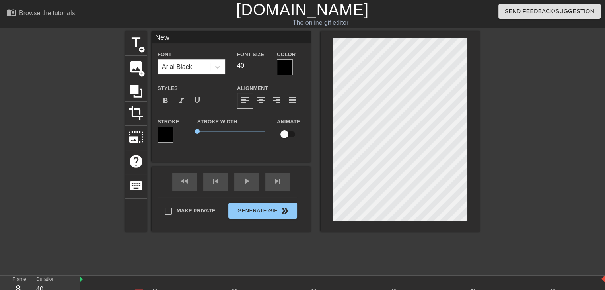
type textarea "Ne"
type input "N"
type textarea "N"
type input "N"
type textarea "N"
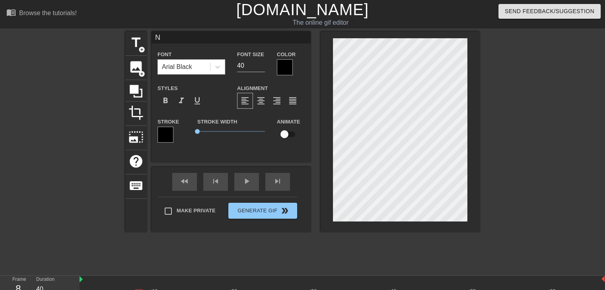
type input "Na"
type textarea "Na"
type input "Nas"
type textarea "Nas"
type input "Nash"
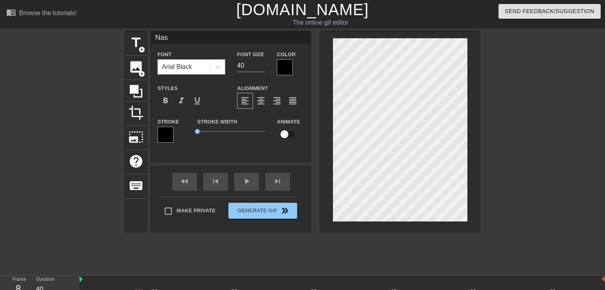
type textarea "Nash"
type input "Nasha"
type textarea "Nasha"
type input "Nashat"
type textarea "Nashat"
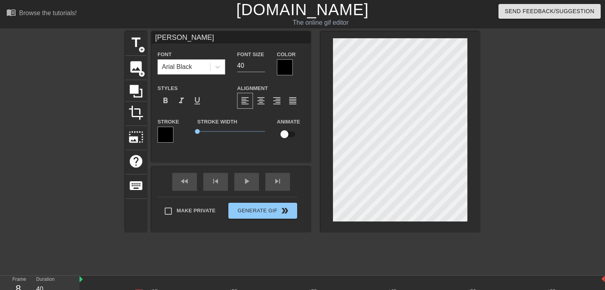
type input "Nashatr"
type textarea "Nashatr"
type input "Nashatra"
type textarea "Nashatra"
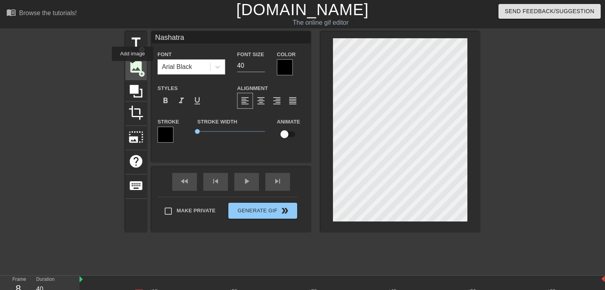
click at [132, 66] on span "image" at bounding box center [135, 66] width 15 height 15
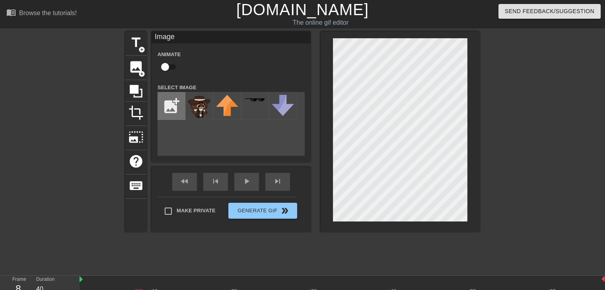
click at [176, 112] on input "file" at bounding box center [171, 105] width 27 height 27
type input "C:\fakepath\white bg.jpg"
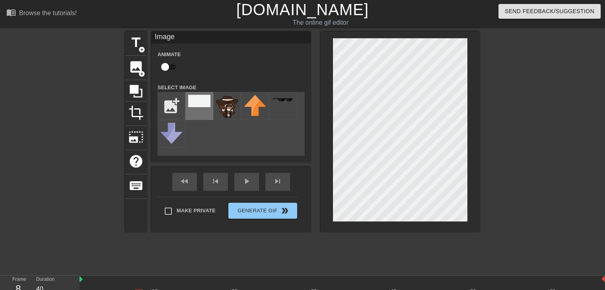
click at [200, 109] on div at bounding box center [199, 106] width 28 height 28
click at [544, 103] on div at bounding box center [548, 150] width 119 height 239
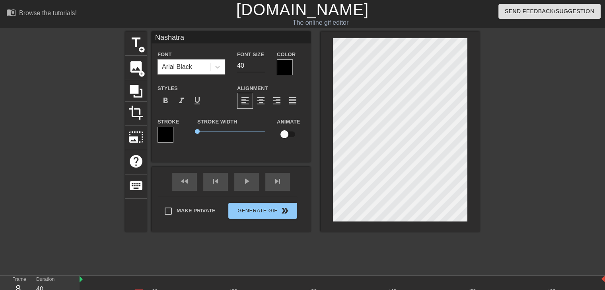
scroll to position [64, 0]
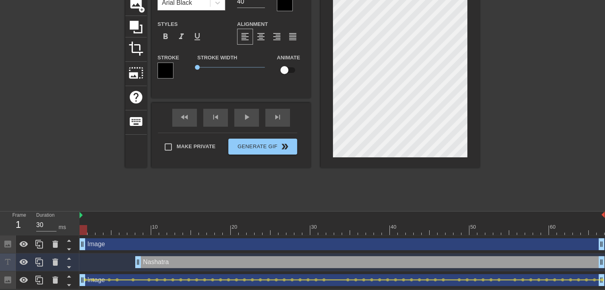
drag, startPoint x: 139, startPoint y: 243, endPoint x: 81, endPoint y: 245, distance: 58.1
drag, startPoint x: 139, startPoint y: 262, endPoint x: 85, endPoint y: 261, distance: 54.1
drag, startPoint x: 70, startPoint y: 259, endPoint x: 69, endPoint y: 249, distance: 10.8
click at [69, 249] on div at bounding box center [40, 262] width 80 height 54
click at [70, 257] on icon at bounding box center [69, 258] width 10 height 10
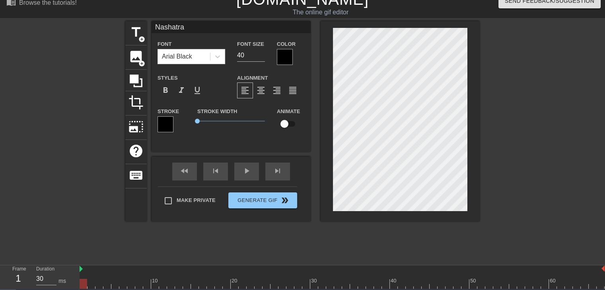
scroll to position [0, 0]
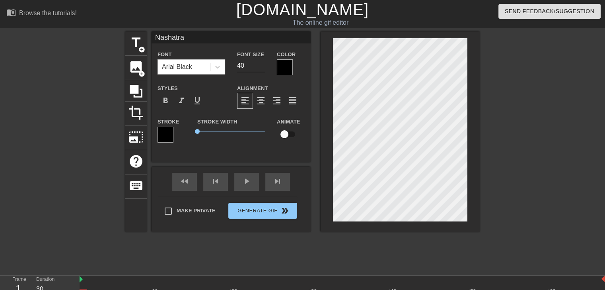
click at [60, 156] on div at bounding box center [55, 150] width 119 height 239
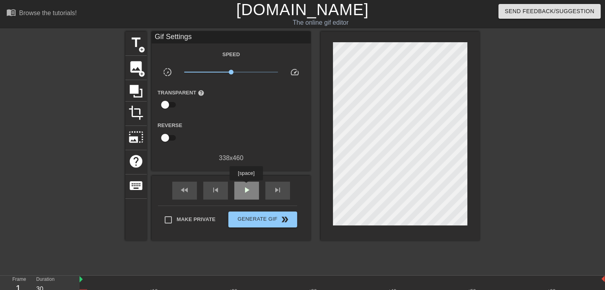
click at [246, 186] on span "play_arrow" at bounding box center [247, 190] width 10 height 10
type input "30"
click at [173, 215] on input "Make Private" at bounding box center [168, 219] width 17 height 17
checkbox input "true"
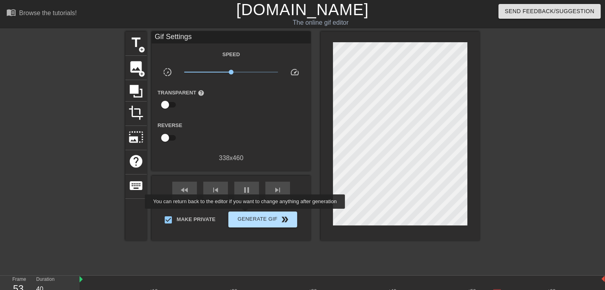
type input "30"
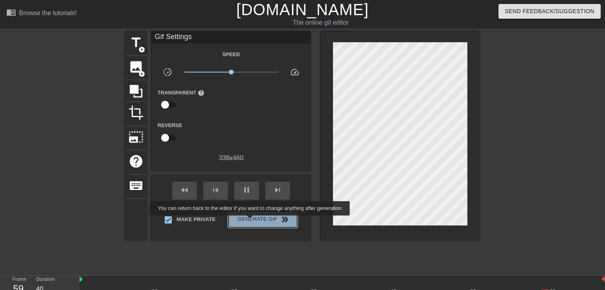
click at [251, 221] on span "Generate Gif double_arrow" at bounding box center [262, 219] width 62 height 10
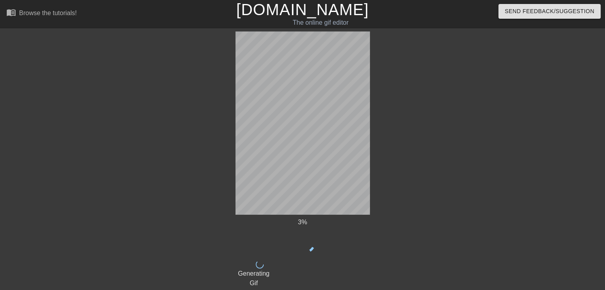
scroll to position [0, 0]
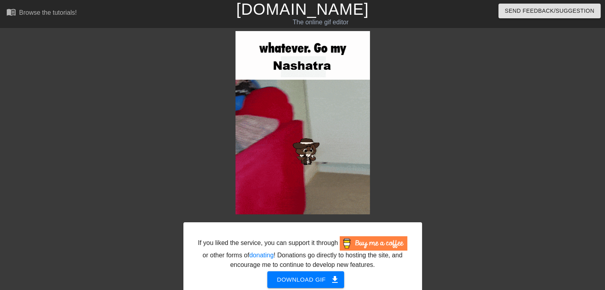
drag, startPoint x: 299, startPoint y: 110, endPoint x: 187, endPoint y: 158, distance: 122.3
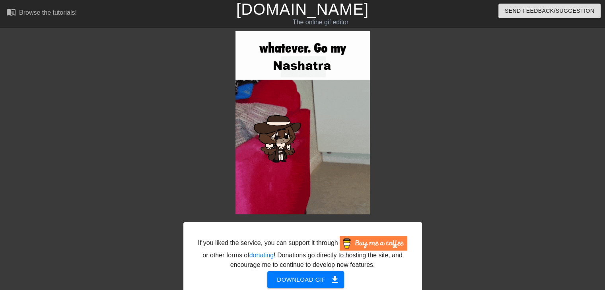
click at [187, 158] on div "If you liked the service, you can support it through or other forms of donating…" at bounding box center [302, 175] width 239 height 289
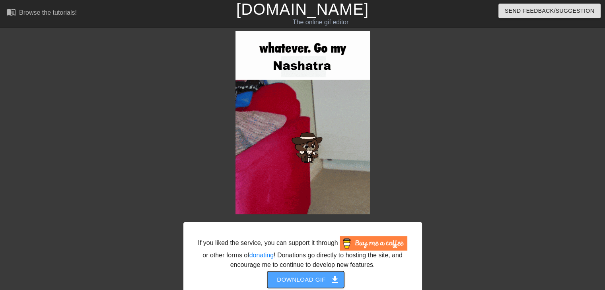
click at [299, 279] on span "Download gif get_app" at bounding box center [306, 279] width 58 height 10
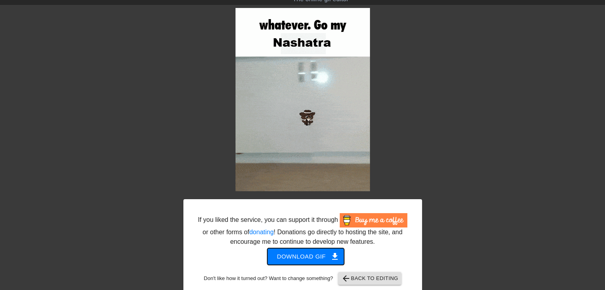
scroll to position [34, 0]
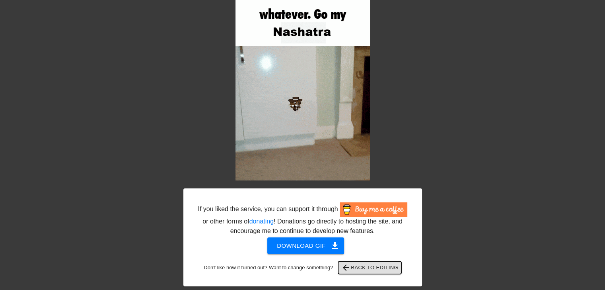
click at [368, 271] on span "arrow_back Back to Editing" at bounding box center [369, 267] width 57 height 10
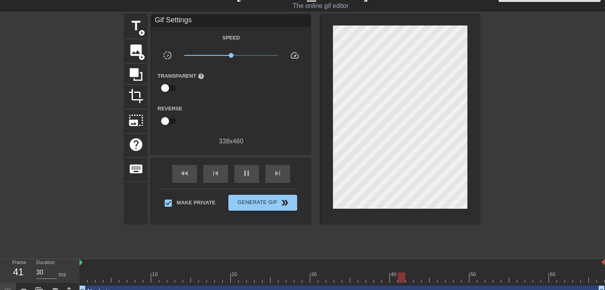
scroll to position [0, 0]
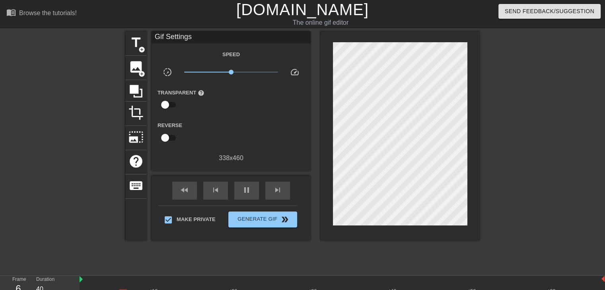
type input "30"
click at [168, 105] on input "checkbox" at bounding box center [164, 104] width 45 height 15
checkbox input "true"
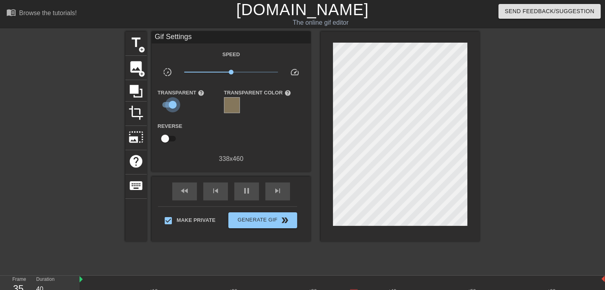
type input "30"
click at [168, 105] on input "checkbox" at bounding box center [172, 104] width 45 height 15
checkbox input "false"
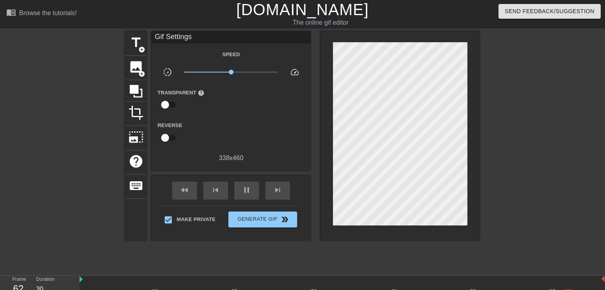
click at [509, 87] on div at bounding box center [548, 150] width 119 height 239
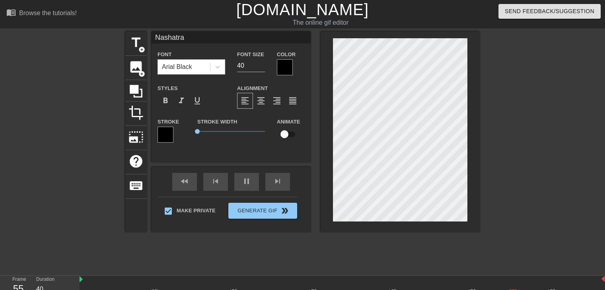
click at [201, 37] on input "Nashatra" at bounding box center [231, 37] width 159 height 12
type input "40"
type input "Nashatra"
type input "40"
type input "Nashatra B"
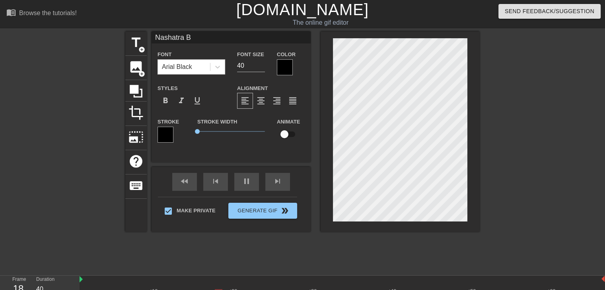
type input "30"
type input "Nashatra Be"
type input "30"
type input "Nashatra Bea"
type input "30"
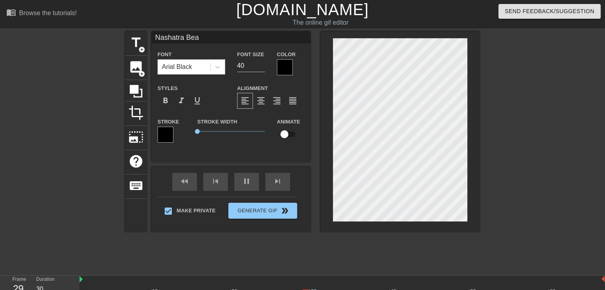
type input "Nashatra Beal"
type input "30"
type input "Nashatra Beald"
type input "30"
type input "Nashatra Bealdh"
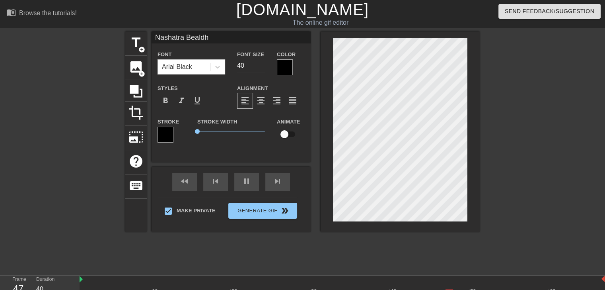
type input "30"
type input "Nashatra Bealdhi"
type input "30"
type input "Nashatra Bealdhil"
type input "40"
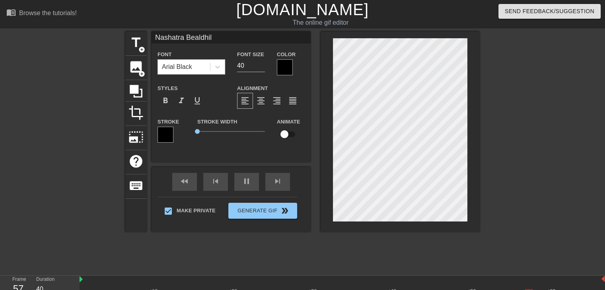
type input "Nashatra Bealdhild"
type input "30"
type input "Nashatra Bealdhild"
click at [516, 80] on div at bounding box center [548, 150] width 119 height 239
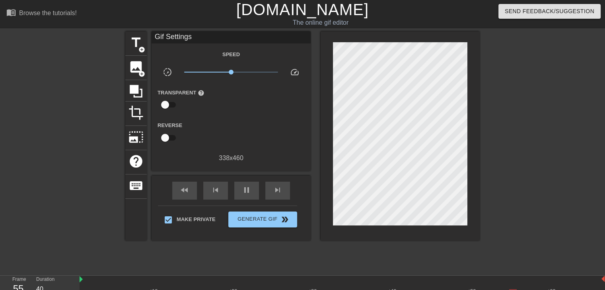
click at [537, 114] on div at bounding box center [548, 150] width 119 height 239
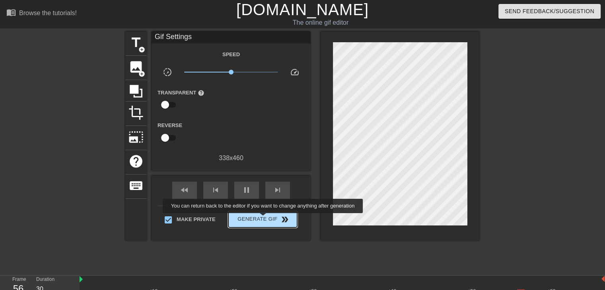
type input "40"
click at [264, 218] on span "Generate Gif double_arrow" at bounding box center [262, 219] width 62 height 10
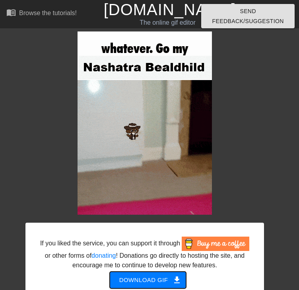
click at [146, 280] on span "Download gif get_app" at bounding box center [148, 279] width 58 height 10
